Goal: Task Accomplishment & Management: Manage account settings

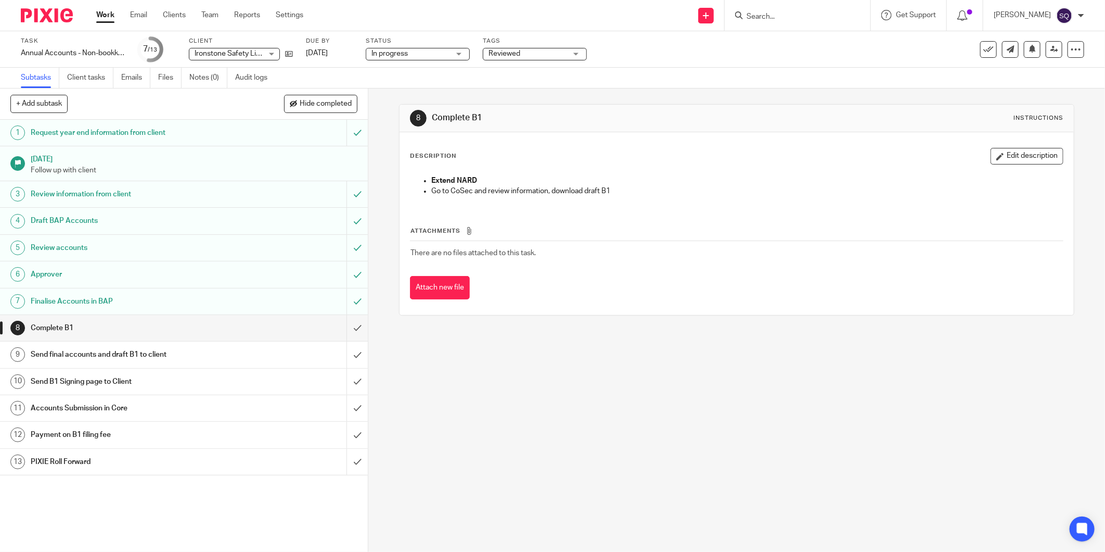
click at [38, 18] on img at bounding box center [47, 15] width 52 height 14
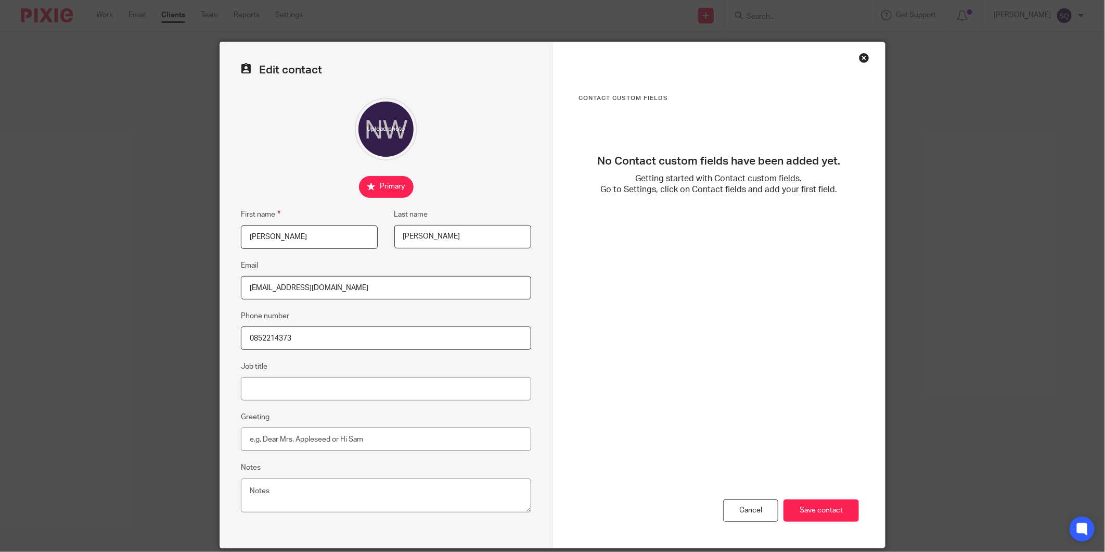
click at [849, 57] on div "Contact Custom fields No Contact custom fields have been added yet. Getting sta…" at bounding box center [719, 294] width 333 height 505
click at [860, 57] on div "Close this dialog window" at bounding box center [864, 58] width 10 height 10
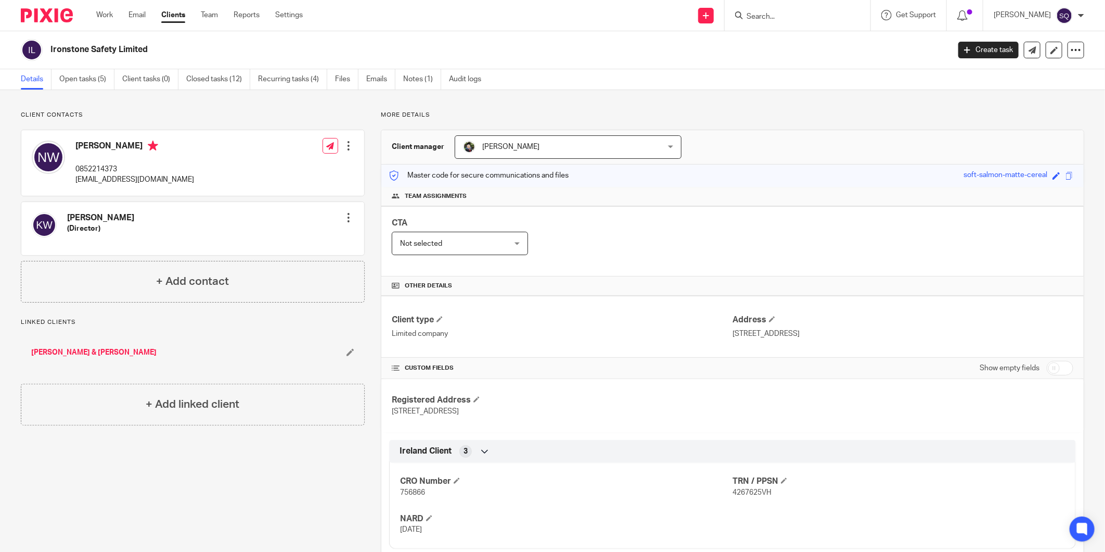
click at [33, 14] on img at bounding box center [47, 15] width 52 height 14
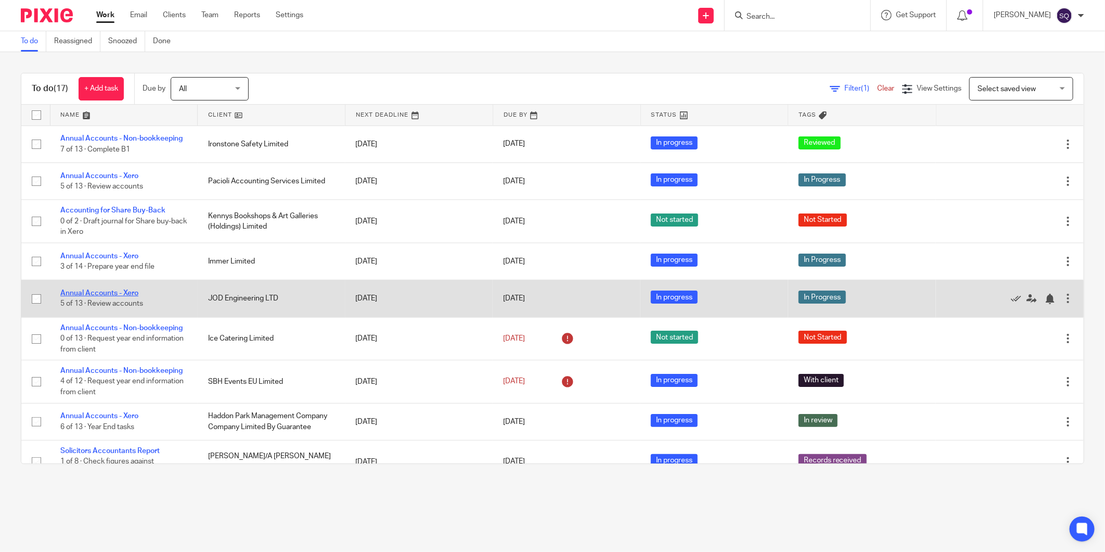
click at [126, 295] on link "Annual Accounts - Xero" at bounding box center [99, 292] width 78 height 7
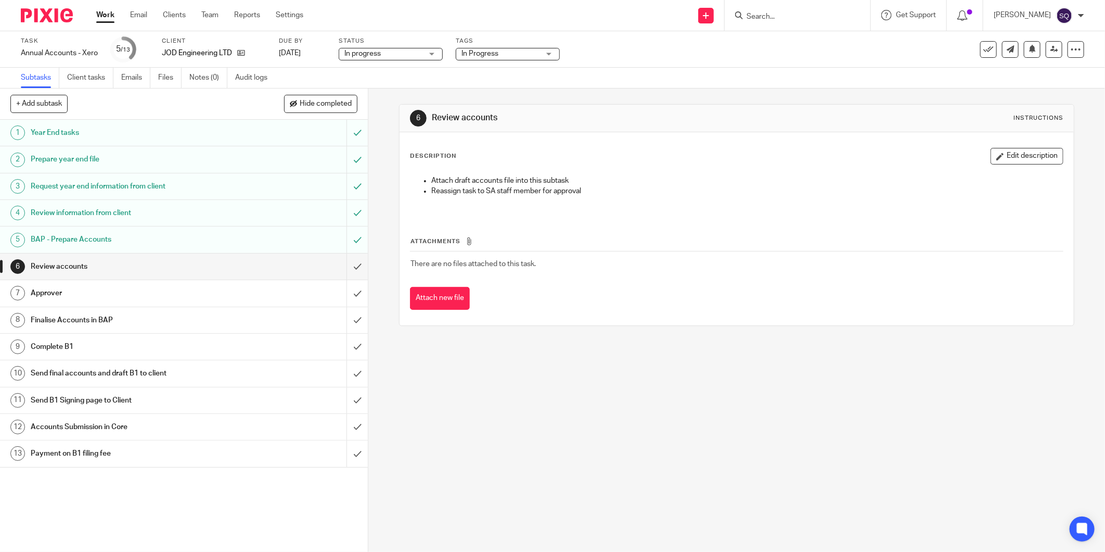
click at [447, 240] on span "Attachments" at bounding box center [436, 241] width 50 height 6
click at [451, 297] on button "Attach new file" at bounding box center [440, 298] width 60 height 23
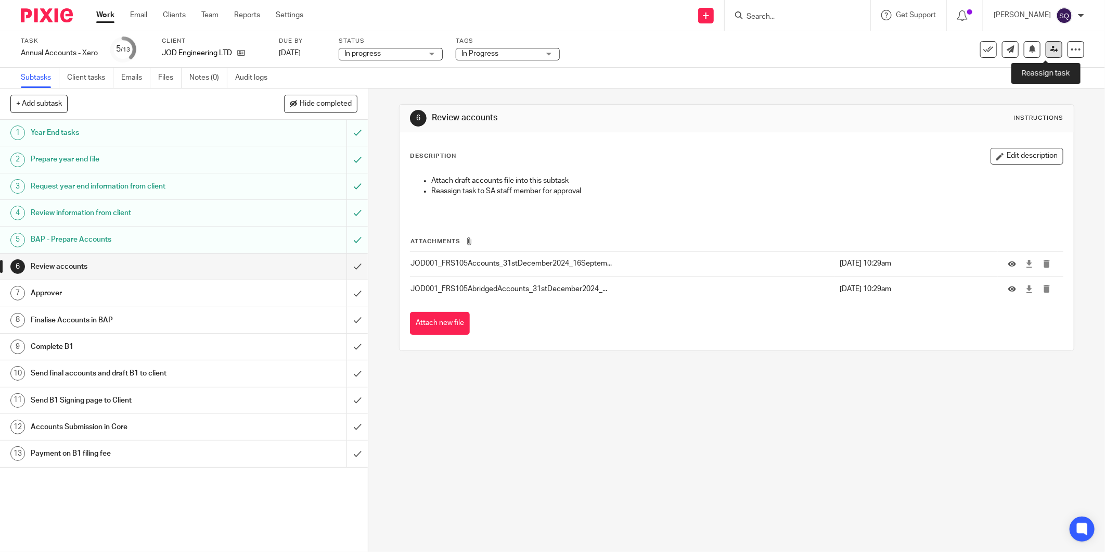
click at [1051, 48] on icon at bounding box center [1055, 49] width 8 height 8
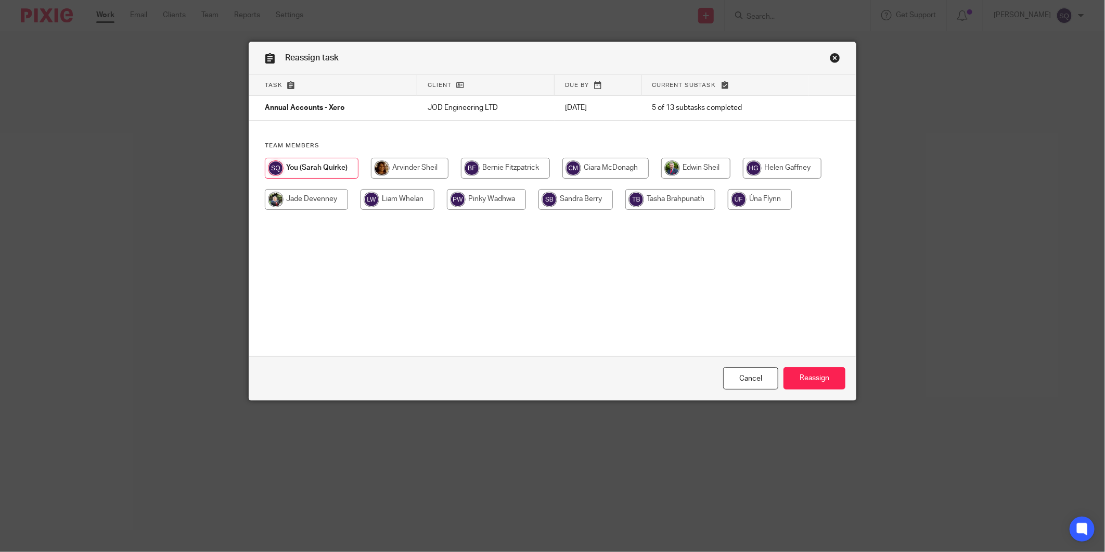
click at [428, 160] on input "radio" at bounding box center [410, 168] width 78 height 21
radio input "true"
click at [787, 378] on input "Reassign" at bounding box center [815, 378] width 62 height 22
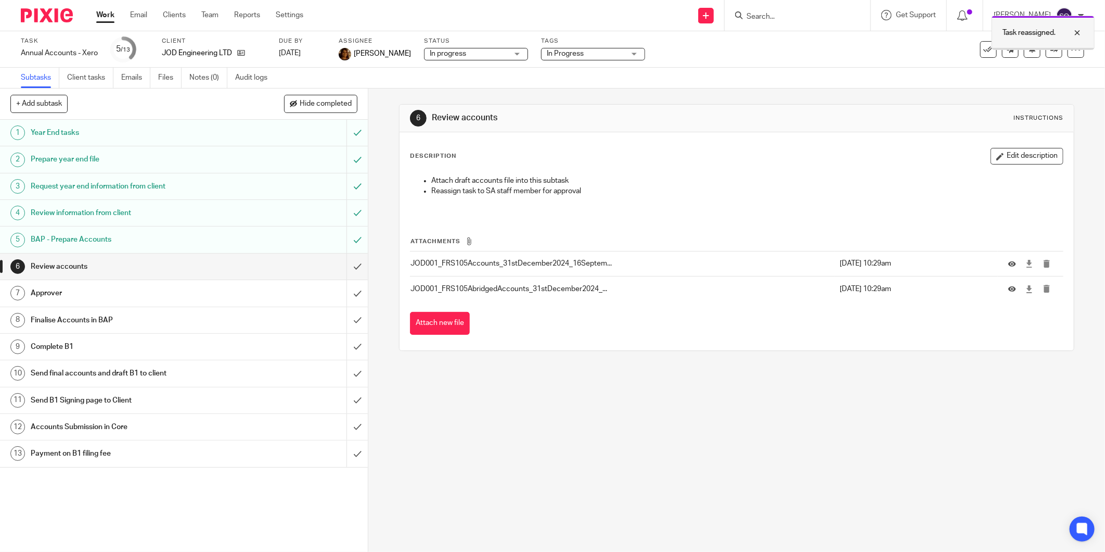
click at [1076, 34] on div at bounding box center [1070, 33] width 28 height 12
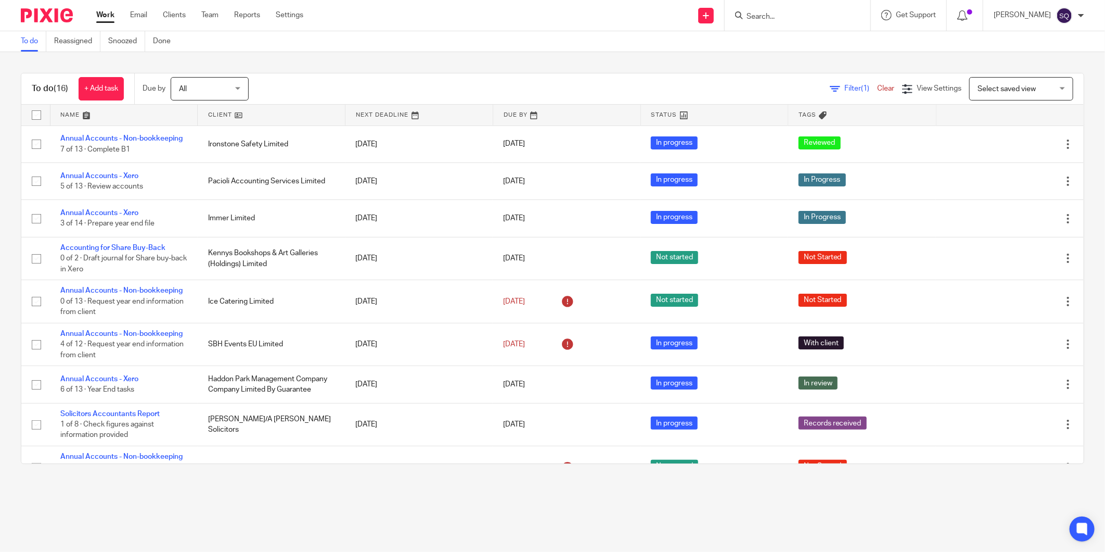
click at [809, 23] on div at bounding box center [798, 15] width 146 height 31
click at [786, 9] on form at bounding box center [801, 15] width 111 height 13
click at [762, 12] on input "Search" at bounding box center [793, 16] width 94 height 9
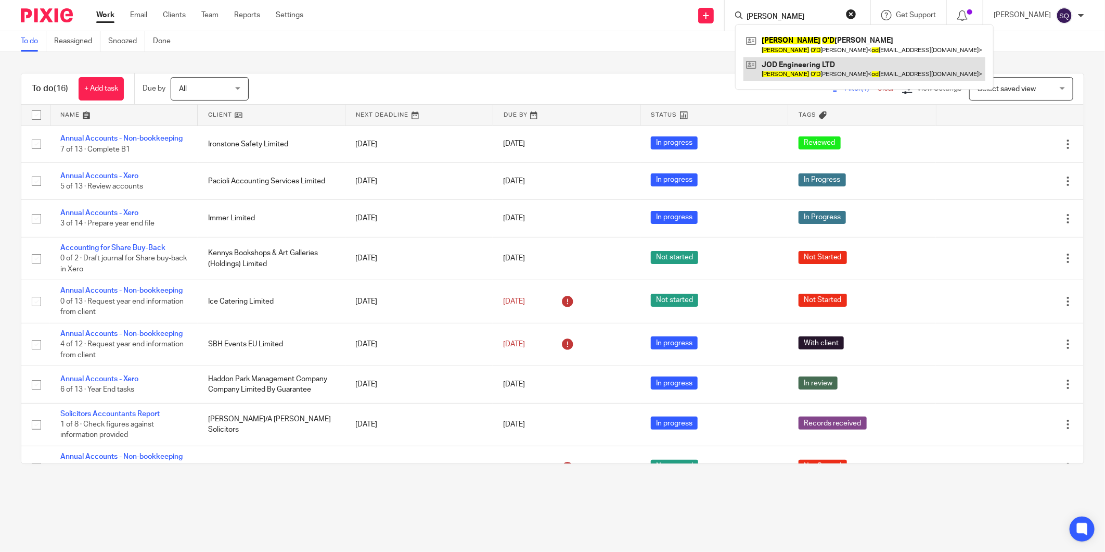
type input "[PERSON_NAME]"
click at [787, 63] on link at bounding box center [865, 69] width 242 height 24
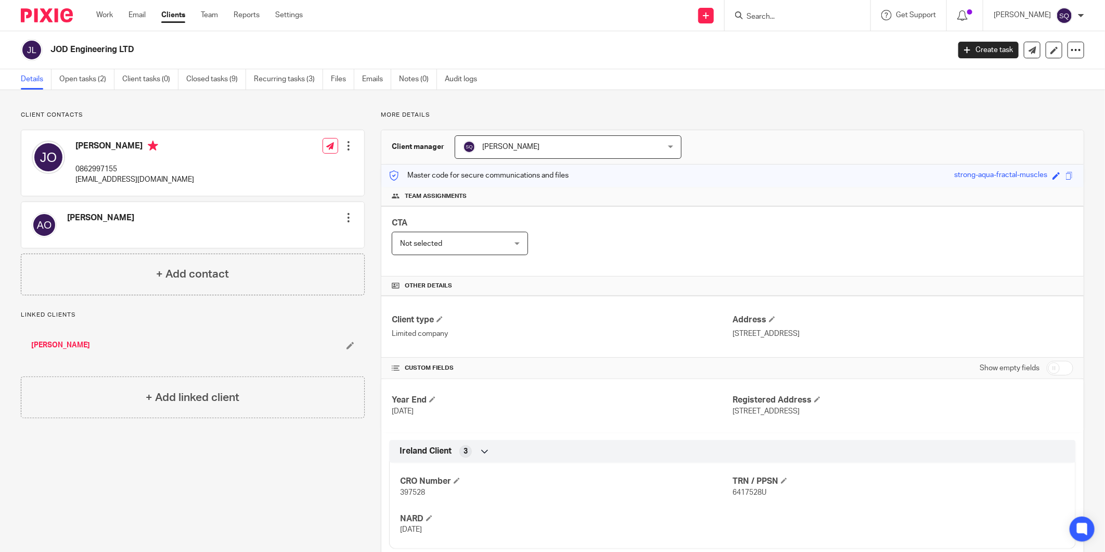
click at [108, 216] on h4 "[PERSON_NAME]" at bounding box center [100, 217] width 67 height 11
click at [353, 219] on div "[PERSON_NAME] Edit contact Create client from contact Export data Make primary …" at bounding box center [192, 225] width 343 height 46
click at [347, 219] on div at bounding box center [348, 217] width 10 height 10
click at [302, 241] on link "Edit contact" at bounding box center [298, 240] width 99 height 15
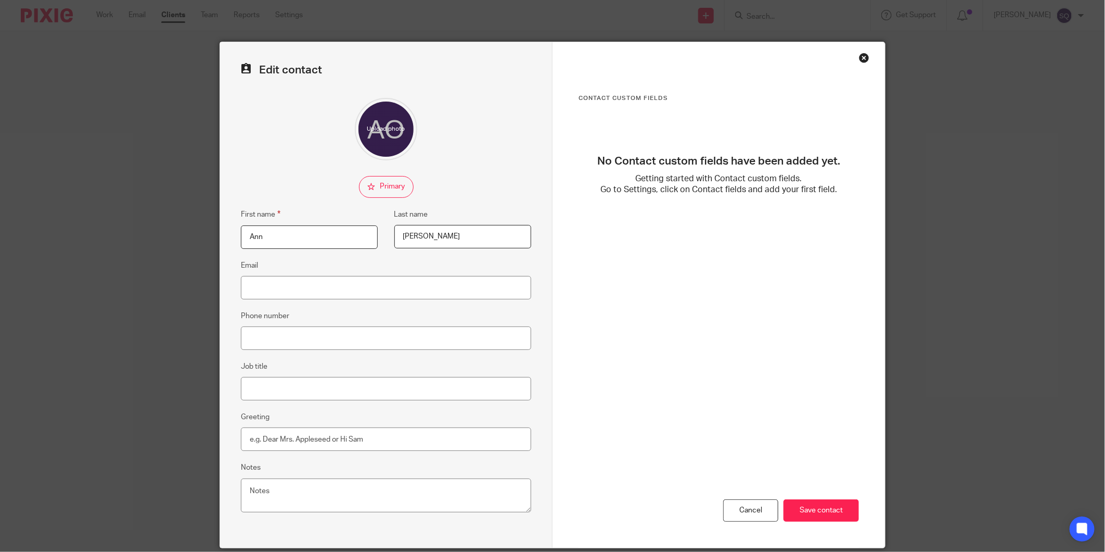
scroll to position [39, 0]
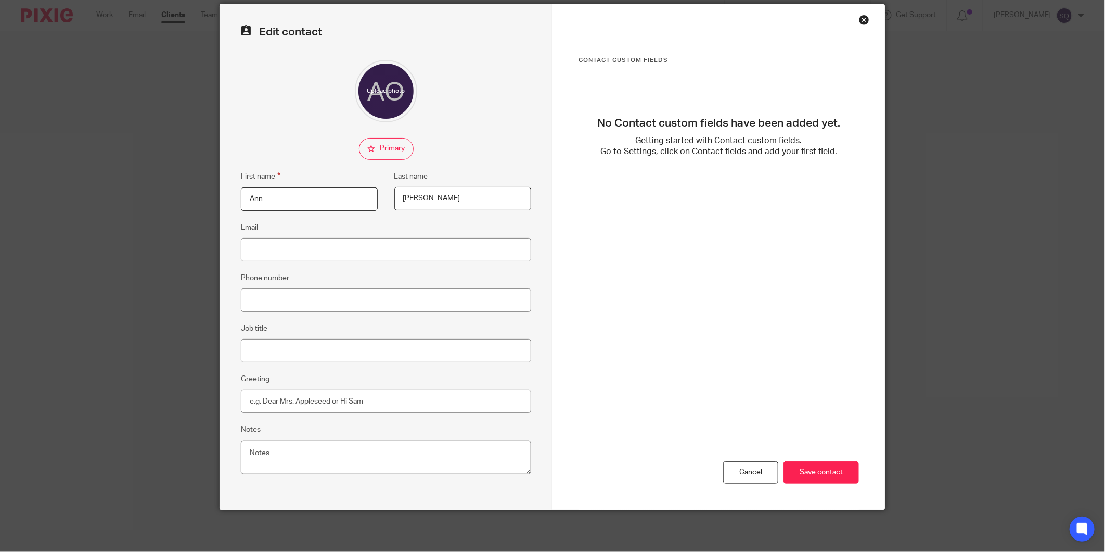
click at [279, 461] on textarea "Notes" at bounding box center [386, 457] width 290 height 34
click at [732, 474] on div "Cancel" at bounding box center [750, 472] width 55 height 22
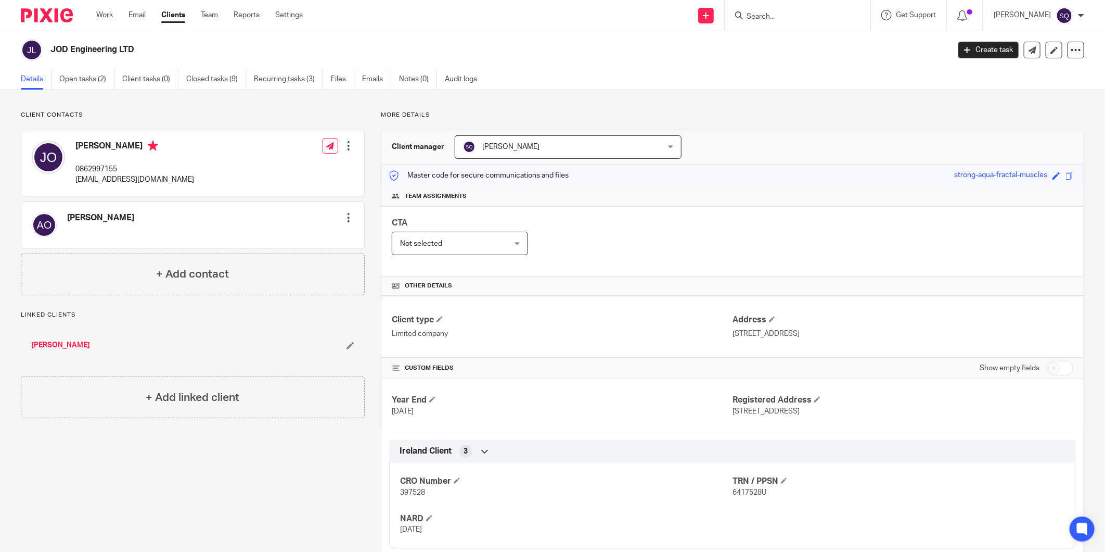
click at [43, 19] on img at bounding box center [47, 15] width 52 height 14
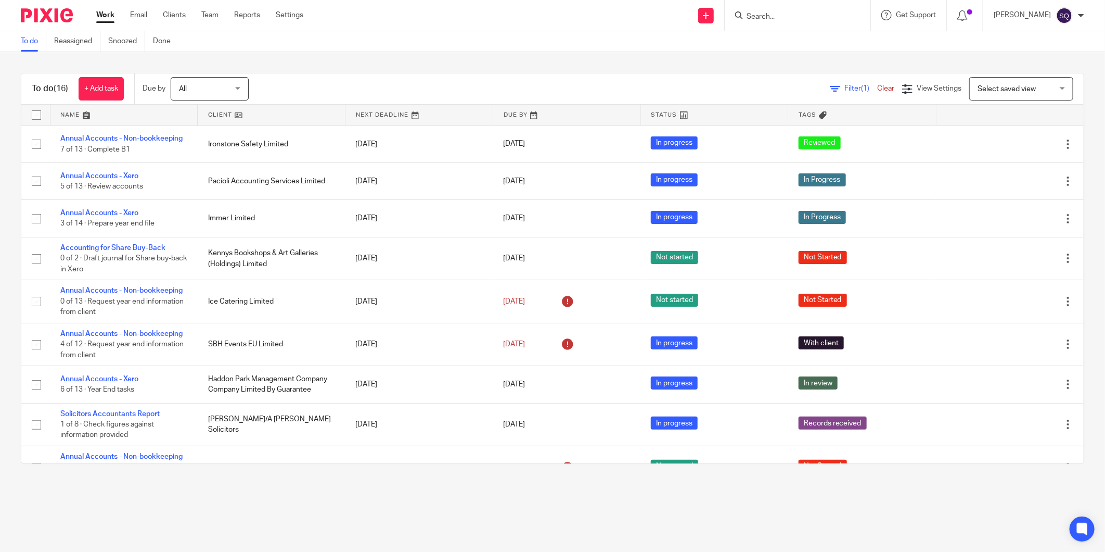
click at [764, 20] on input "Search" at bounding box center [793, 16] width 94 height 9
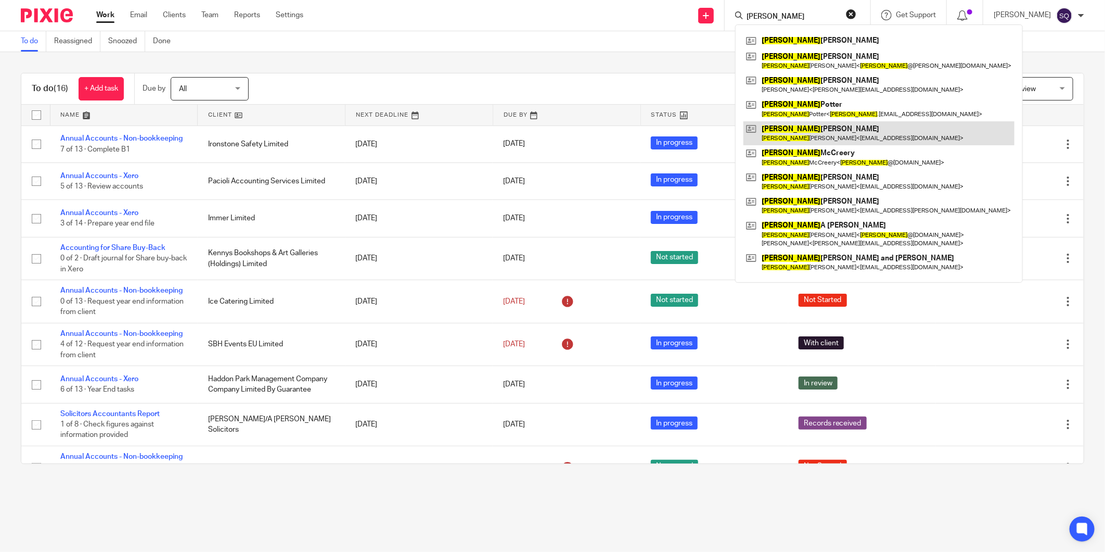
type input "[PERSON_NAME]"
click at [802, 122] on link at bounding box center [879, 133] width 271 height 24
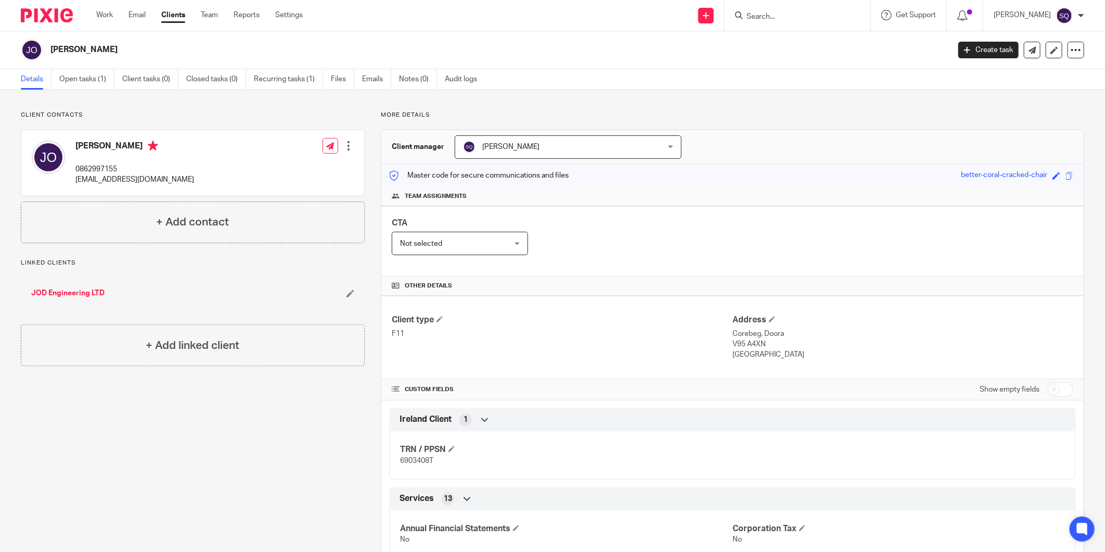
click at [44, 9] on img at bounding box center [47, 15] width 52 height 14
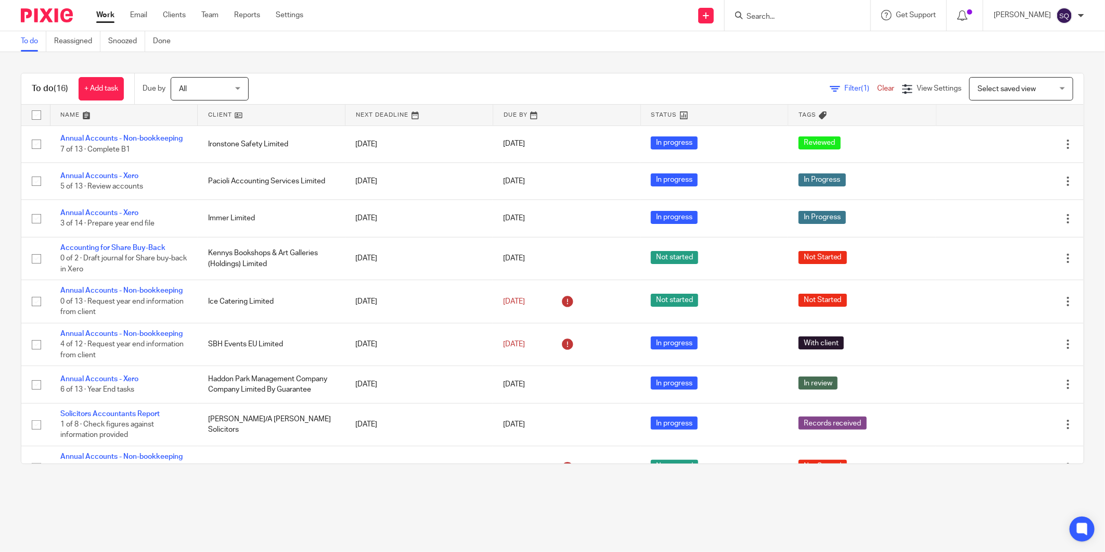
click at [56, 18] on img at bounding box center [47, 15] width 52 height 14
click at [798, 13] on input "Search" at bounding box center [793, 16] width 94 height 9
type input "JOD"
click at [786, 44] on link at bounding box center [832, 45] width 176 height 24
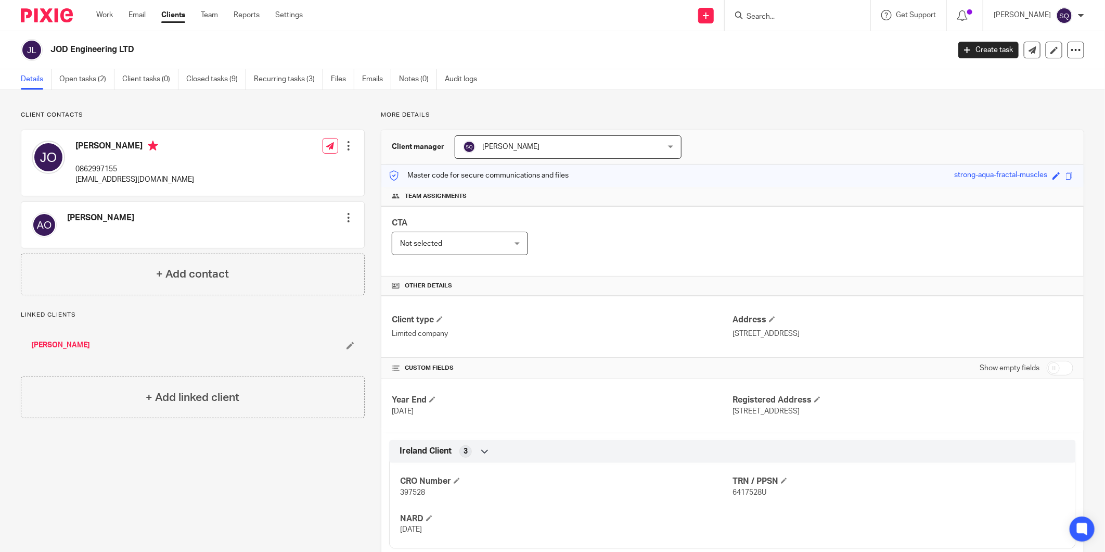
click at [348, 216] on div at bounding box center [348, 217] width 10 height 10
click at [292, 234] on link "Edit contact" at bounding box center [298, 240] width 99 height 15
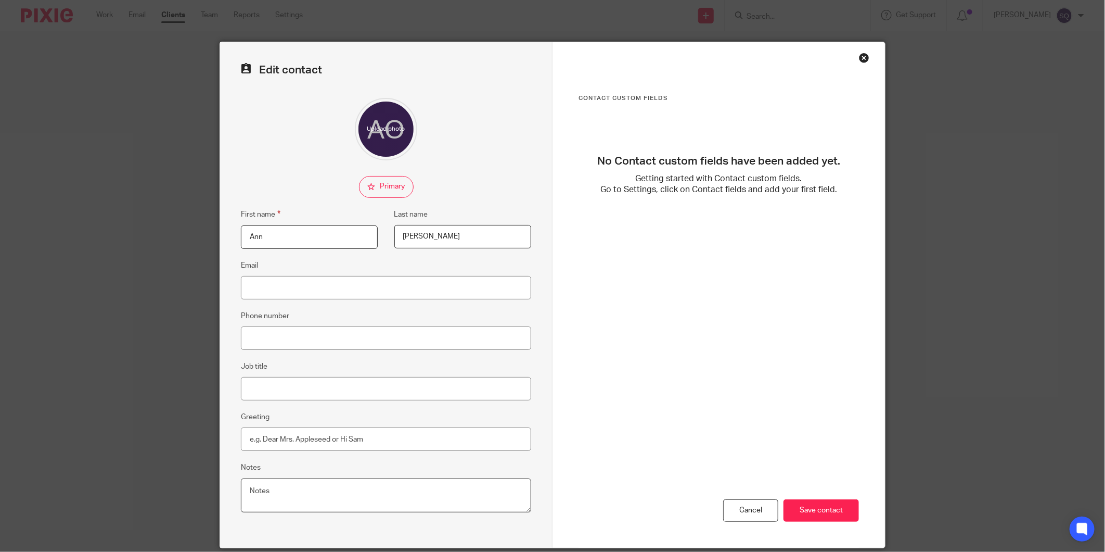
click at [303, 496] on textarea "Notes" at bounding box center [386, 495] width 290 height 34
drag, startPoint x: 251, startPoint y: 488, endPoint x: 267, endPoint y: 487, distance: 15.6
click at [251, 488] on textarea "Notes" at bounding box center [386, 495] width 290 height 34
type textarea "p"
click at [285, 288] on input "Email" at bounding box center [386, 287] width 290 height 23
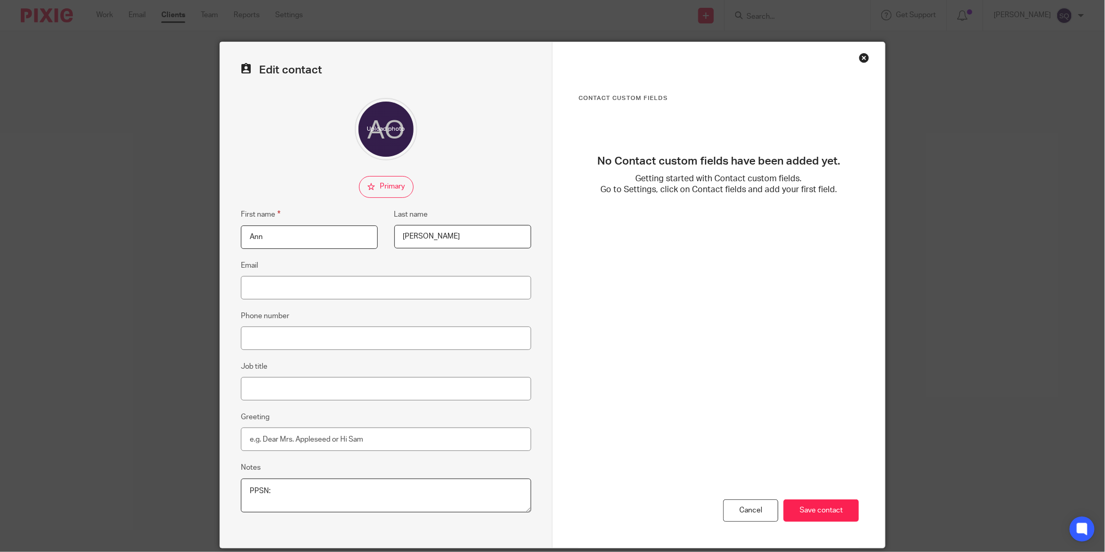
click at [274, 490] on textarea "PPSN:" at bounding box center [386, 495] width 290 height 34
click at [300, 493] on textarea "PPSN:" at bounding box center [386, 495] width 290 height 34
paste textarea "6954346M"
type textarea "PPSN: 6954346M DOB: 25/11/51"
click at [802, 507] on input "Save contact" at bounding box center [821, 510] width 75 height 22
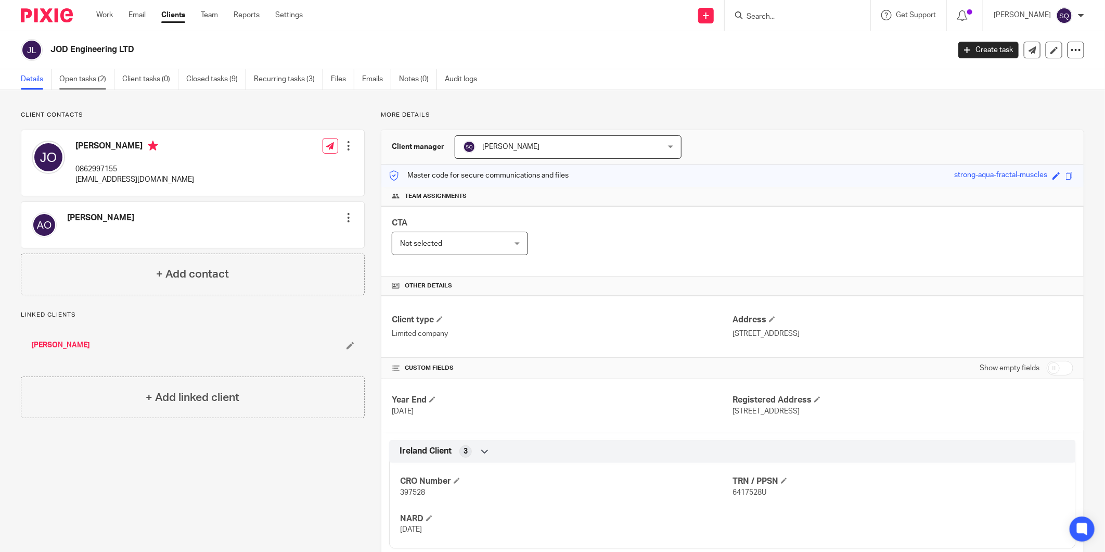
click at [82, 75] on link "Open tasks (2)" at bounding box center [86, 79] width 55 height 20
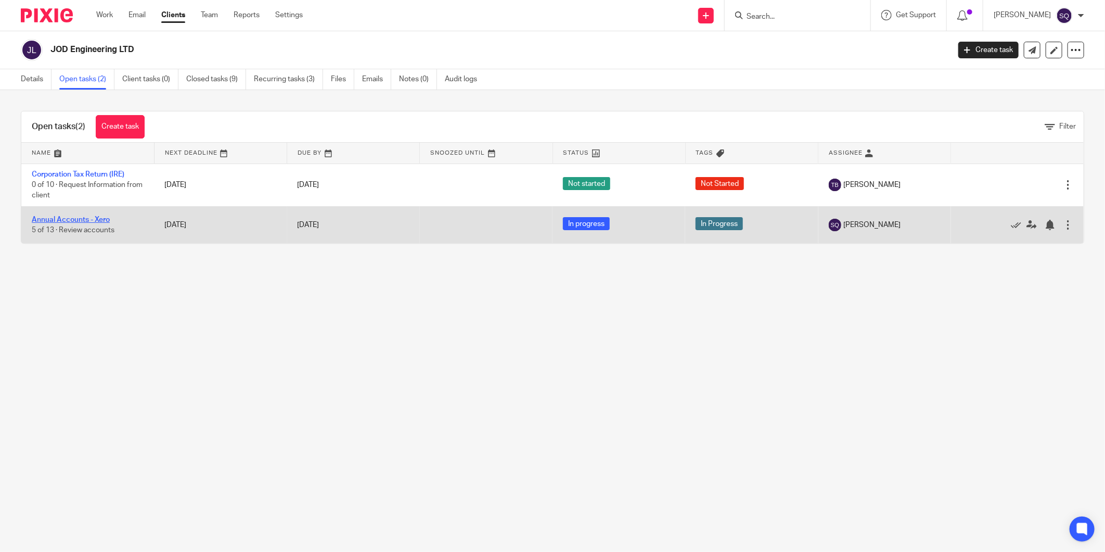
click at [98, 221] on link "Annual Accounts - Xero" at bounding box center [71, 219] width 78 height 7
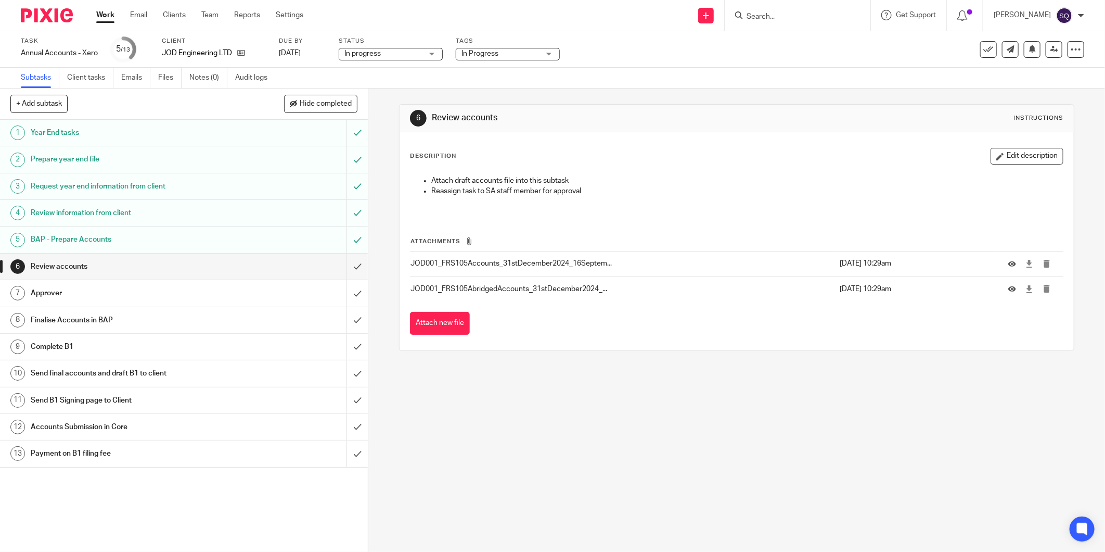
click at [402, 48] on span "In progress" at bounding box center [384, 53] width 78 height 11
click at [527, 50] on span "In Progress" at bounding box center [501, 53] width 78 height 11
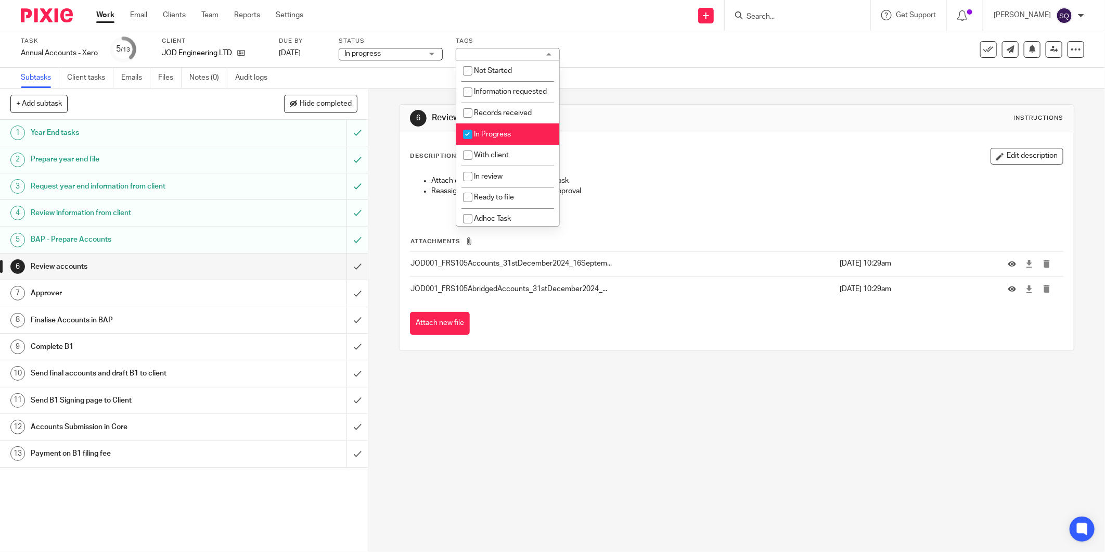
click at [467, 144] on input "checkbox" at bounding box center [468, 134] width 20 height 20
checkbox input "false"
click at [468, 126] on input "checkbox" at bounding box center [468, 131] width 20 height 20
checkbox input "true"
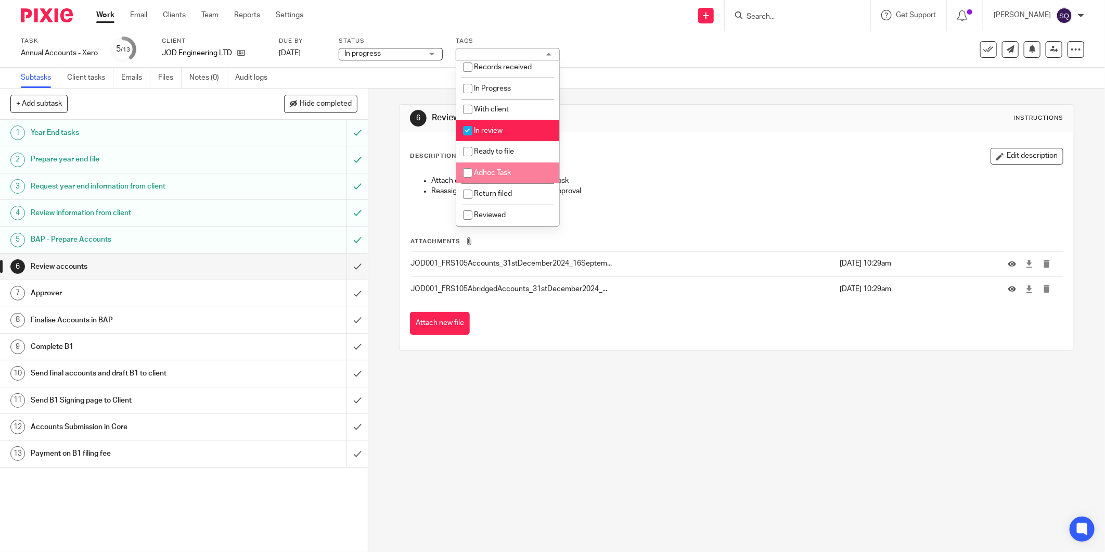
click at [629, 40] on div "Task Annual Accounts - Xero Save Annual Accounts - Xero 5 /13 Client JOD Engine…" at bounding box center [464, 49] width 886 height 25
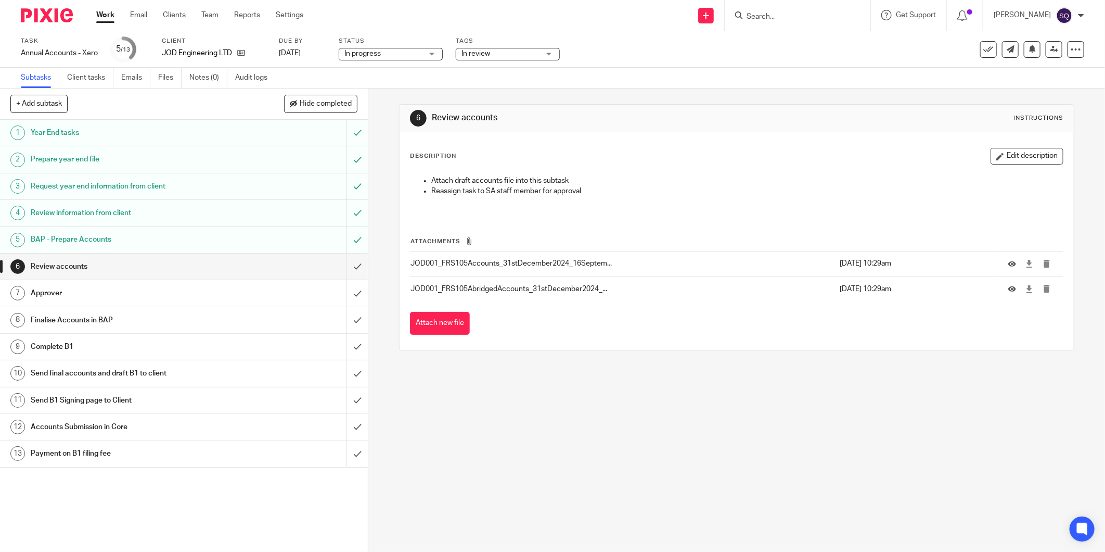
click at [431, 58] on div "In progress In progress" at bounding box center [391, 54] width 104 height 12
click at [455, 22] on div "Send new email Create task Add client Request signature Get Support Contact Sup…" at bounding box center [712, 15] width 786 height 31
click at [1046, 52] on link at bounding box center [1054, 49] width 17 height 17
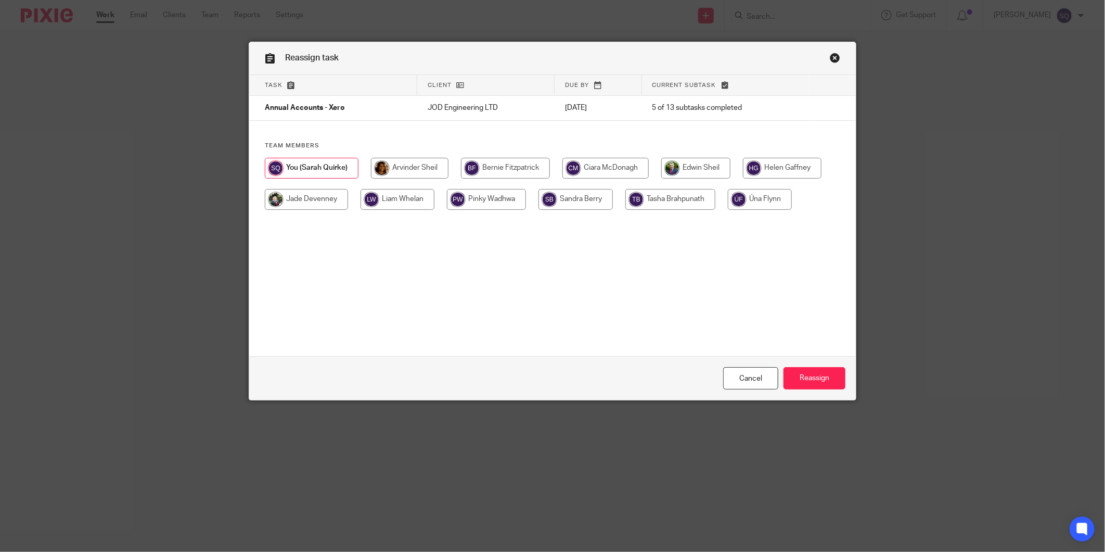
click at [687, 168] on input "radio" at bounding box center [695, 168] width 69 height 21
radio input "true"
click at [813, 380] on input "Reassign" at bounding box center [815, 378] width 62 height 22
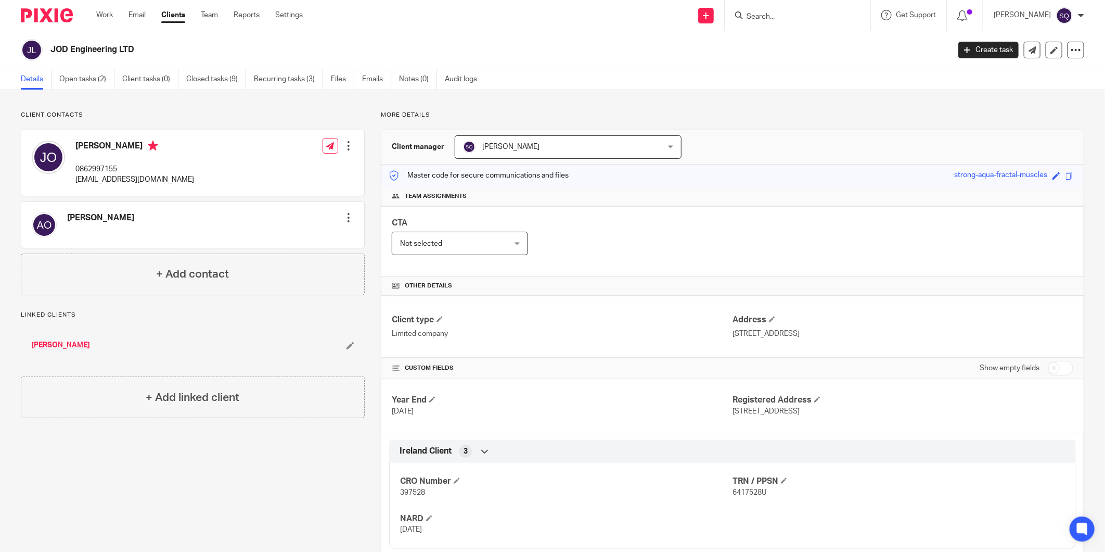
click at [348, 147] on div at bounding box center [348, 146] width 10 height 10
click at [306, 170] on link "Edit contact" at bounding box center [298, 168] width 99 height 15
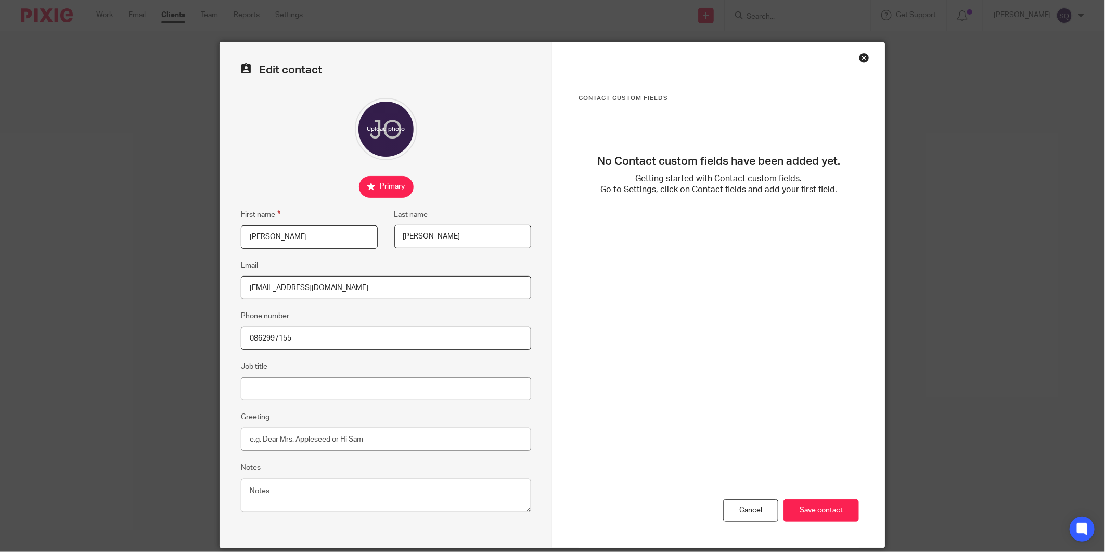
click at [282, 478] on fieldset "Notes" at bounding box center [386, 488] width 290 height 55
click at [286, 490] on textarea "Notes" at bounding box center [386, 495] width 290 height 34
paste textarea "6903408T"
type textarea "PPSN: 6903408T DOB: 30/04/76"
click at [806, 507] on input "Save contact" at bounding box center [821, 510] width 75 height 22
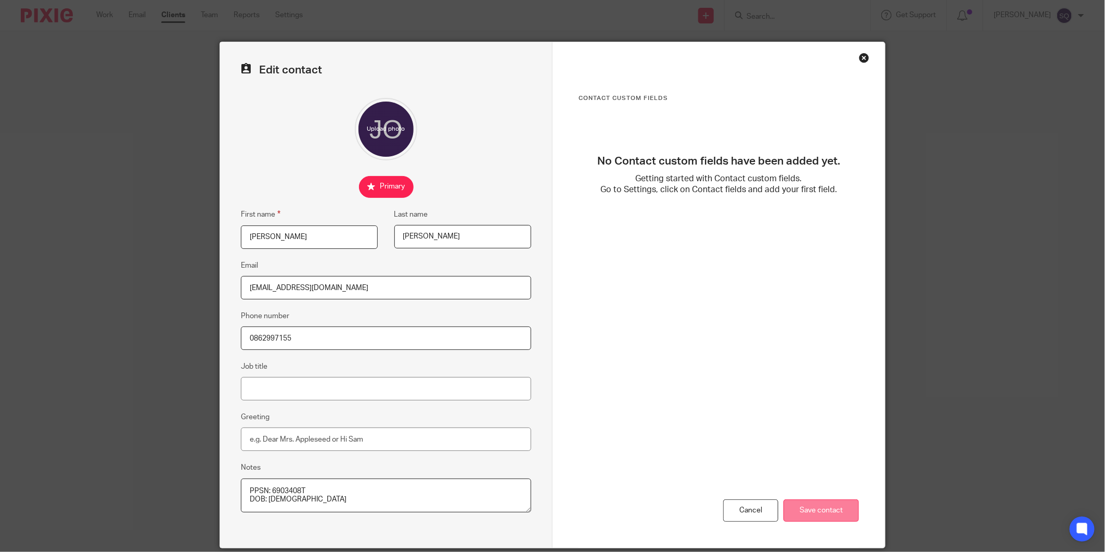
click at [812, 514] on input "Save contact" at bounding box center [821, 510] width 75 height 22
